Goal: Task Accomplishment & Management: Manage account settings

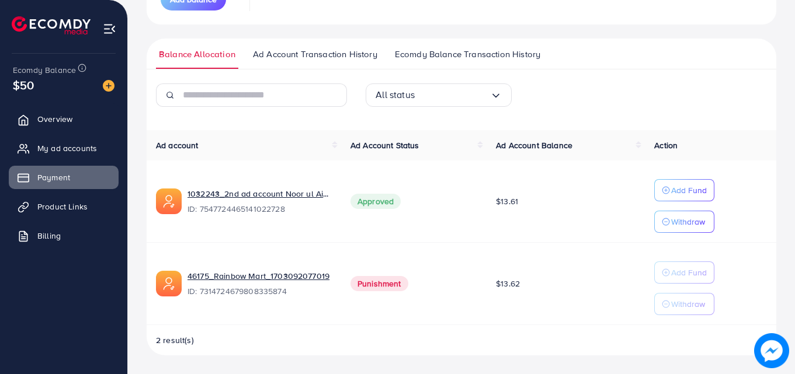
scroll to position [213, 0]
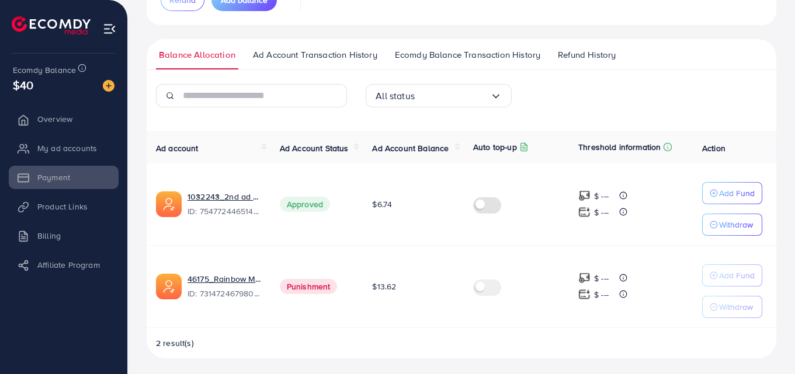
scroll to position [148, 0]
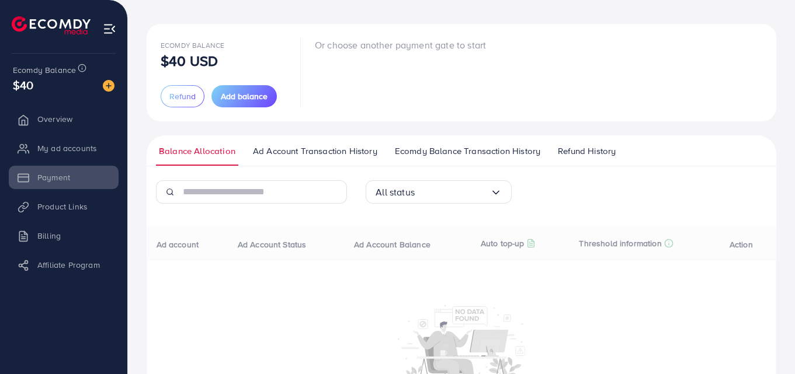
scroll to position [133, 0]
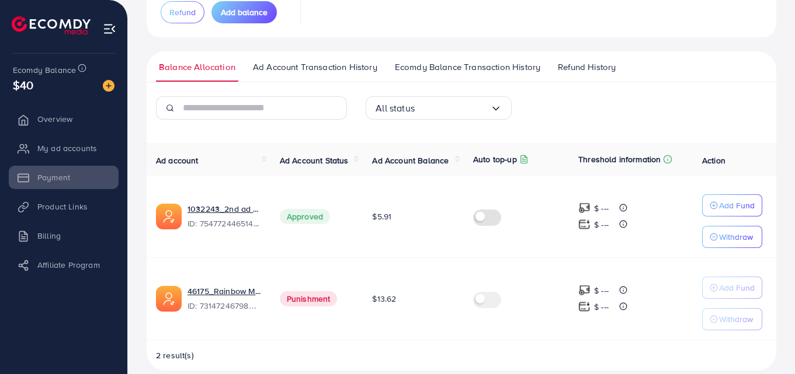
click at [68, 150] on li "My ad accounts" at bounding box center [63, 148] width 127 height 23
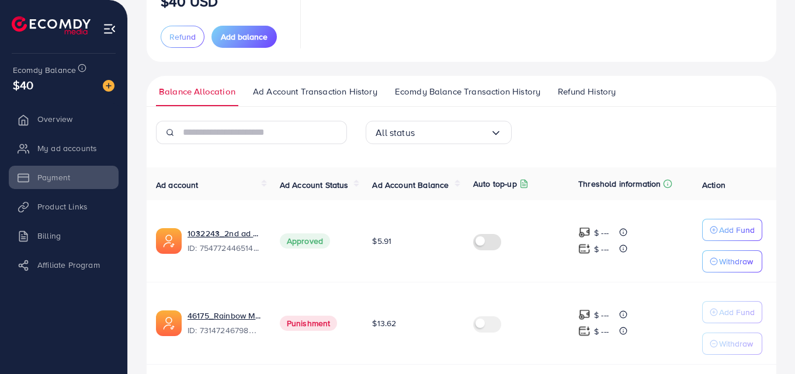
scroll to position [117, 0]
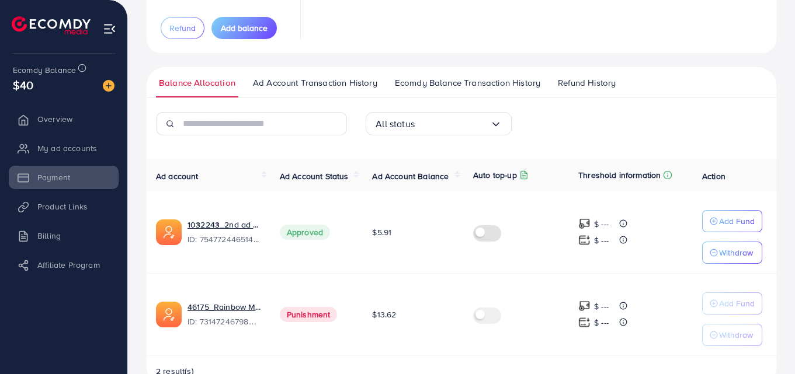
click at [76, 151] on li "My ad accounts" at bounding box center [63, 148] width 127 height 23
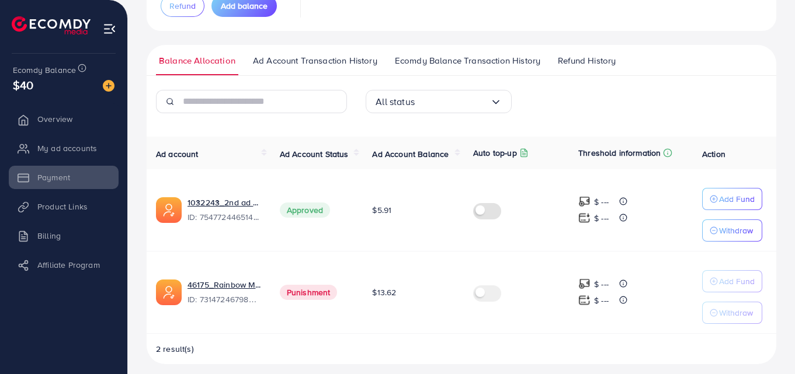
scroll to position [148, 0]
